Goal: Task Accomplishment & Management: Use online tool/utility

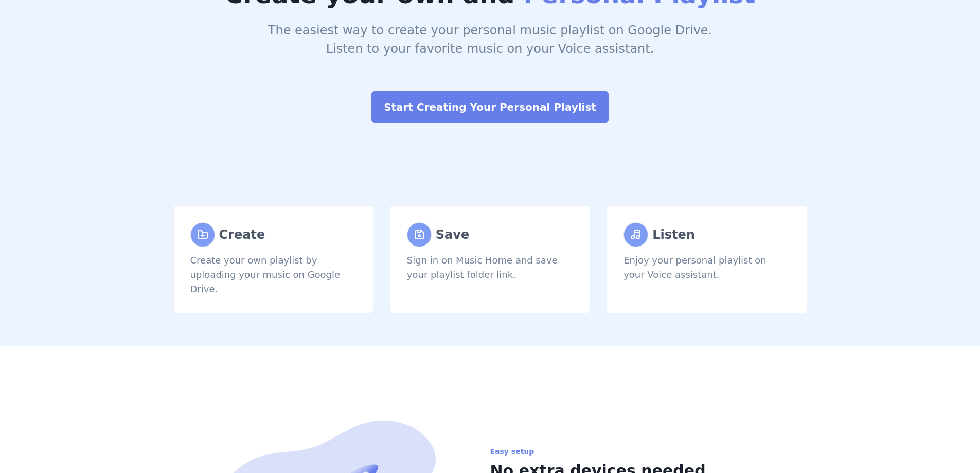
scroll to position [41, 0]
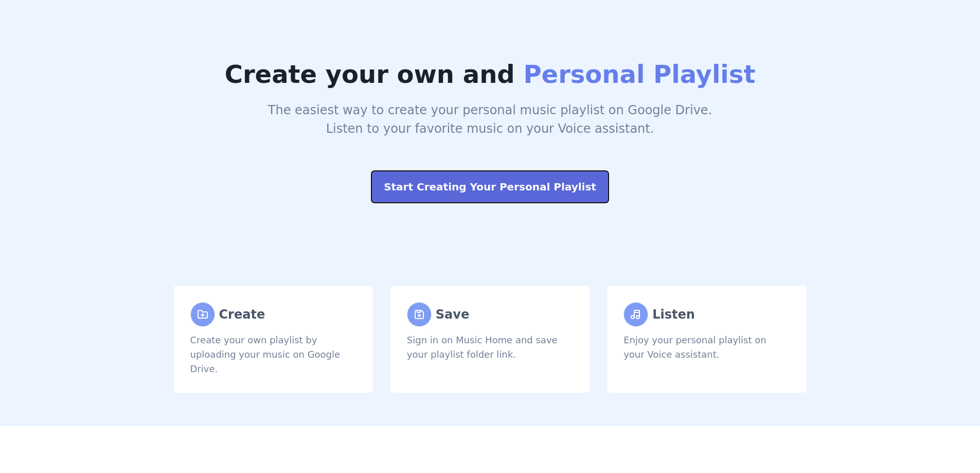
click at [496, 186] on button "Start Creating Your Personal Playlist" at bounding box center [490, 187] width 237 height 32
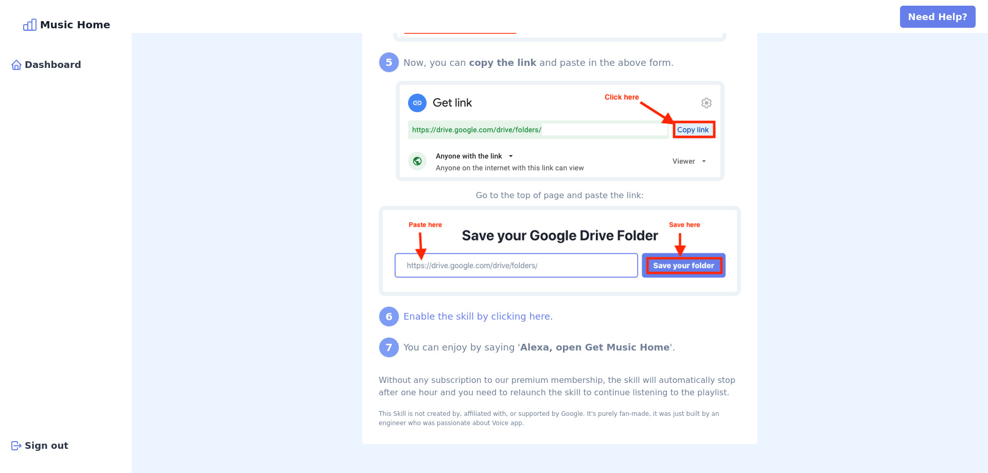
scroll to position [811, 0]
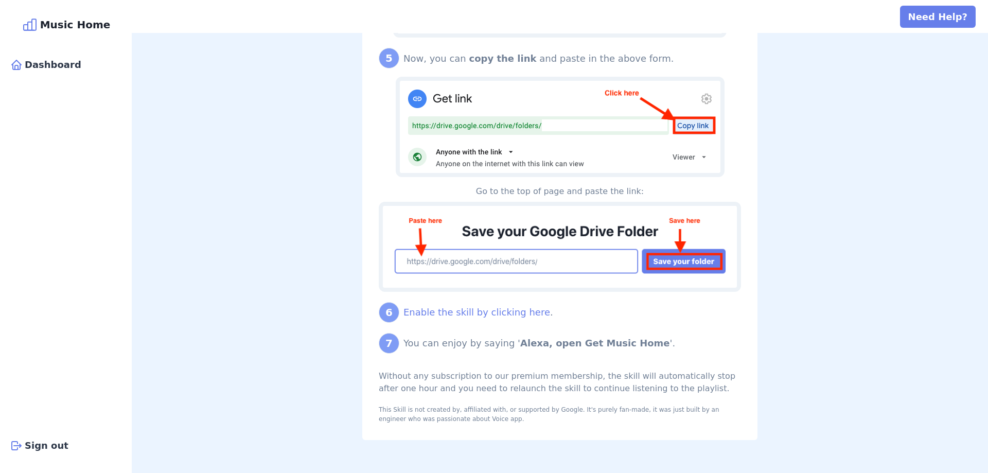
click at [493, 258] on img at bounding box center [560, 247] width 362 height 90
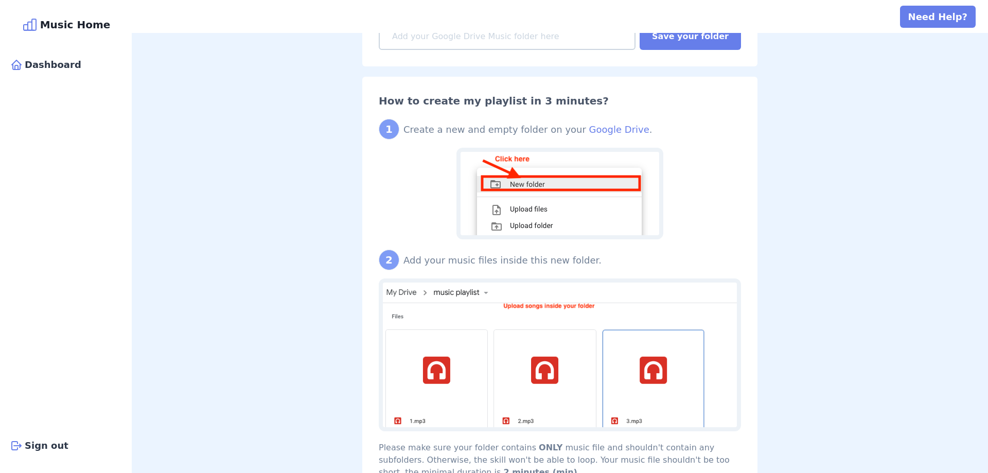
scroll to position [0, 0]
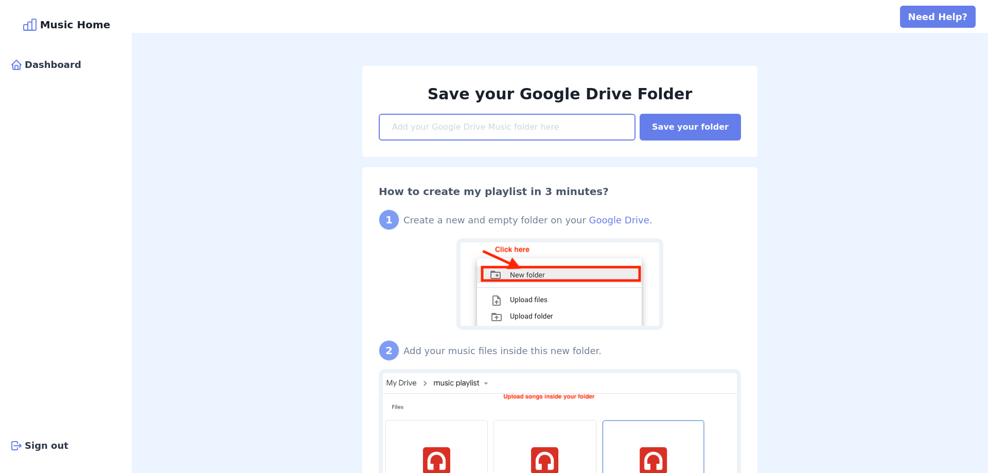
click at [413, 134] on input at bounding box center [507, 127] width 257 height 27
paste input "https://drive.google.com/drive/folders/1TwHggYPGhgRnuYm_AjVGbcHm9BuK3726?usp=sh…"
type input "https://drive.google.com/drive/folders/1TwHggYPGhgRnuYm_AjVGbcHm9BuK3726?usp=sh…"
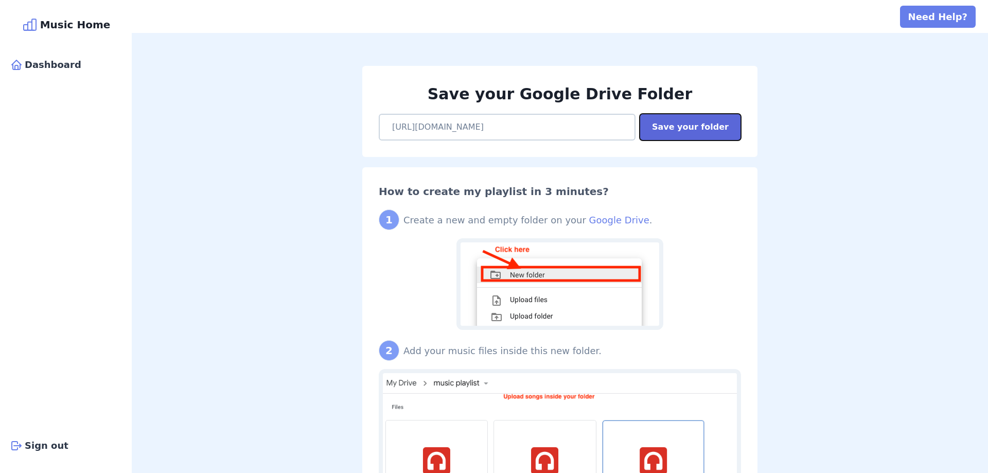
click at [679, 125] on button "Save your folder" at bounding box center [690, 127] width 101 height 27
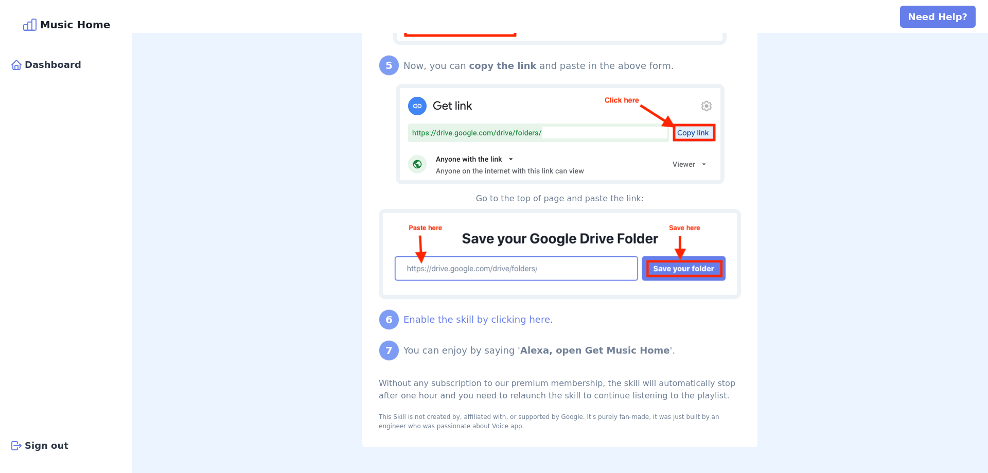
scroll to position [874, 0]
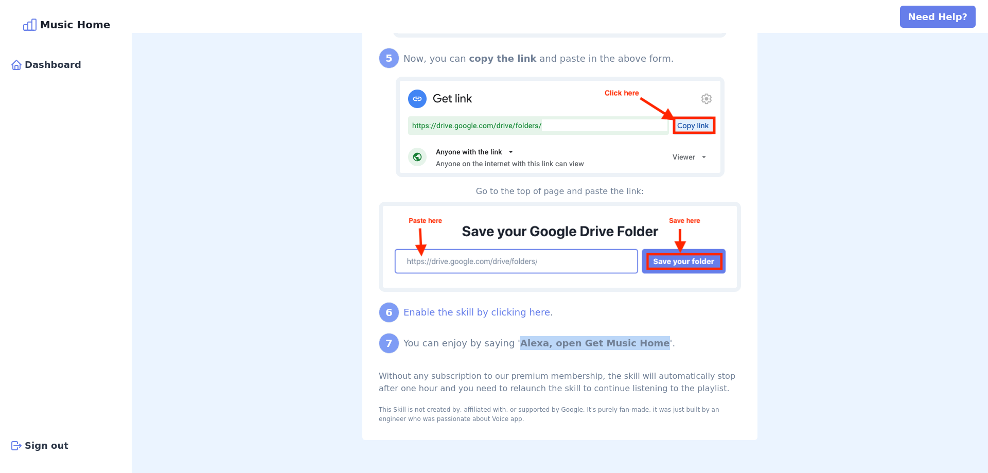
drag, startPoint x: 630, startPoint y: 342, endPoint x: 505, endPoint y: 345, distance: 124.6
click at [520, 345] on b "Alexa, open Get Music Home" at bounding box center [595, 343] width 150 height 11
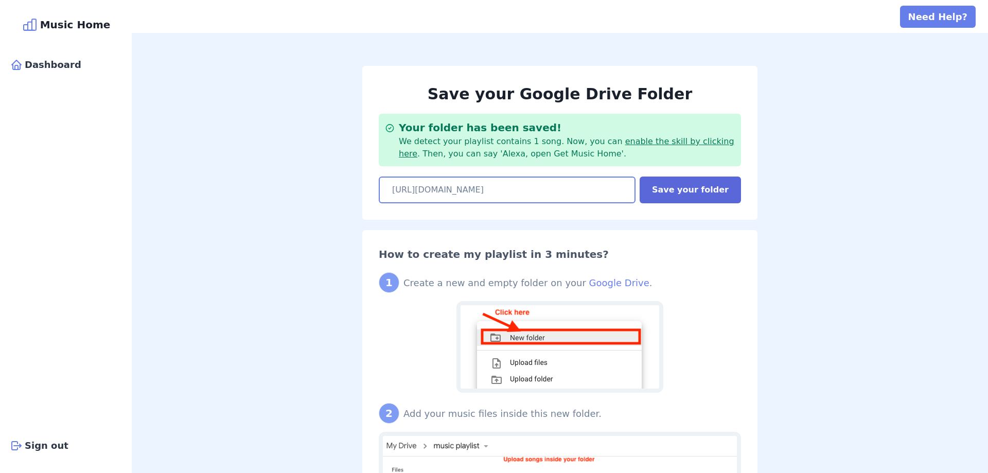
scroll to position [0, 110]
drag, startPoint x: 413, startPoint y: 190, endPoint x: 721, endPoint y: 201, distance: 308.0
click at [721, 201] on div "https://drive.google.com/drive/folders/1TwHggYPGhgRnuYm_AjVGbcHm9BuK3726?usp=sh…" at bounding box center [560, 190] width 362 height 27
click at [544, 197] on input "https://drive.google.com/drive/folders/1TwHggYPGhgRnuYm_AjVGbcHm9BuK3726?usp=sh…" at bounding box center [507, 190] width 257 height 27
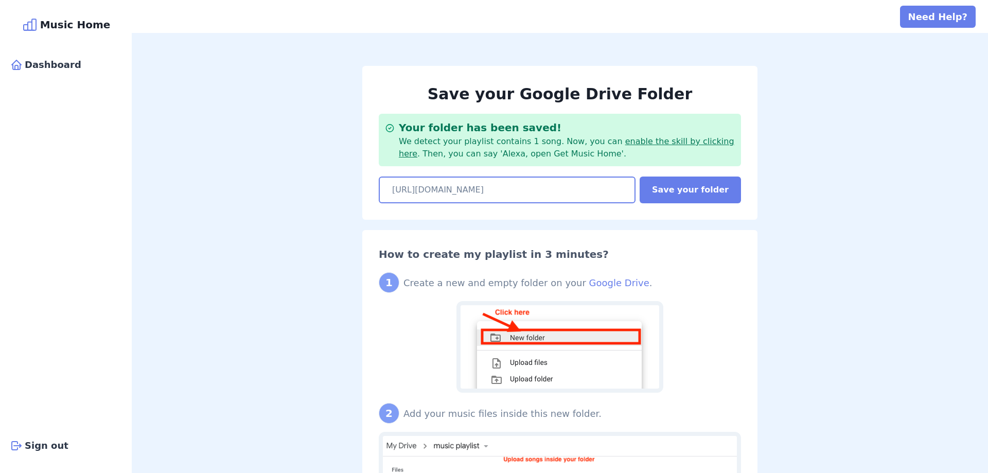
click at [574, 192] on input "https://drive.google.com/drive/folders/1TwHggYPGhgRnuYm_AjVGbcHm9BuK3726?usp=sh…" at bounding box center [507, 190] width 257 height 27
click at [695, 196] on button "Save your folder" at bounding box center [690, 190] width 101 height 27
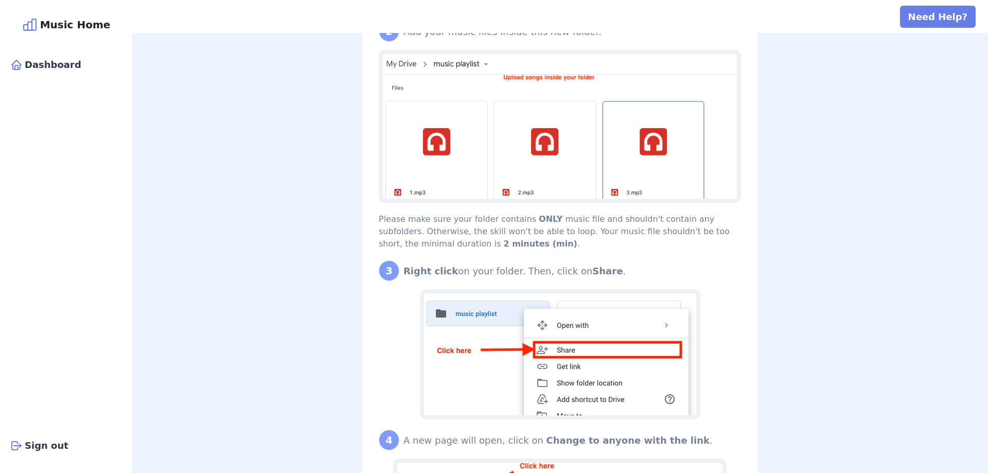
scroll to position [412, 0]
